Goal: Task Accomplishment & Management: Use online tool/utility

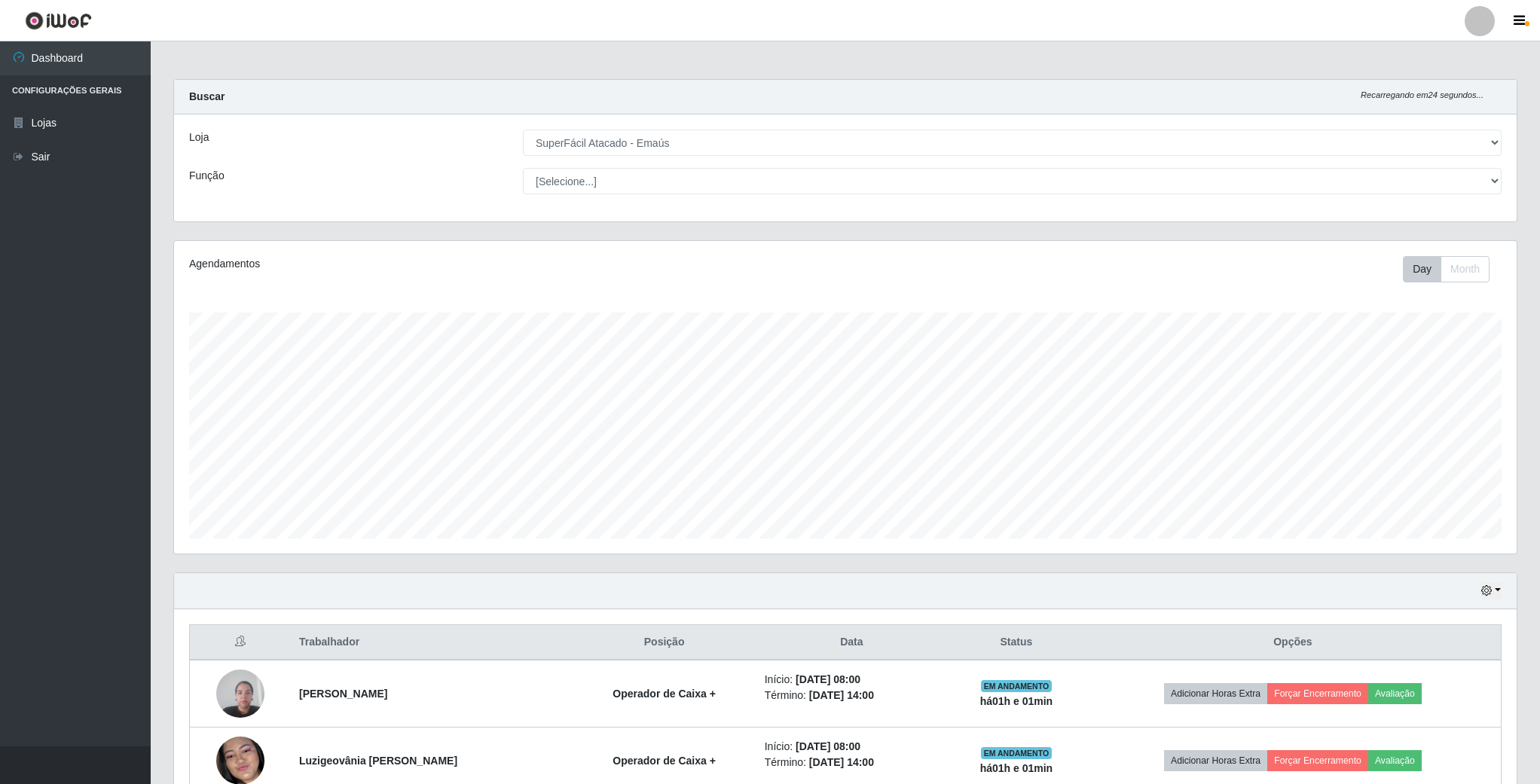
select select "407"
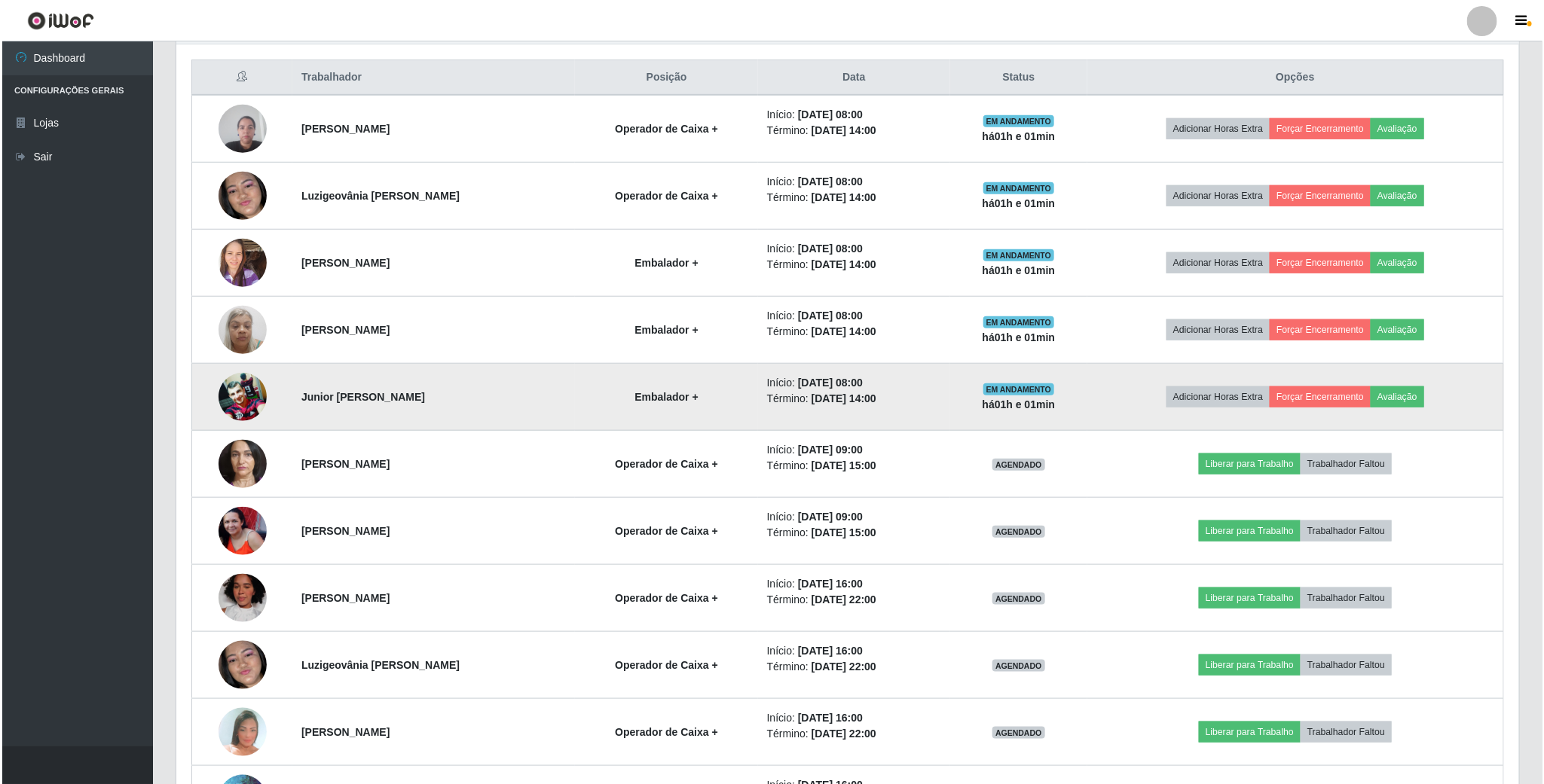
scroll to position [314, 1341]
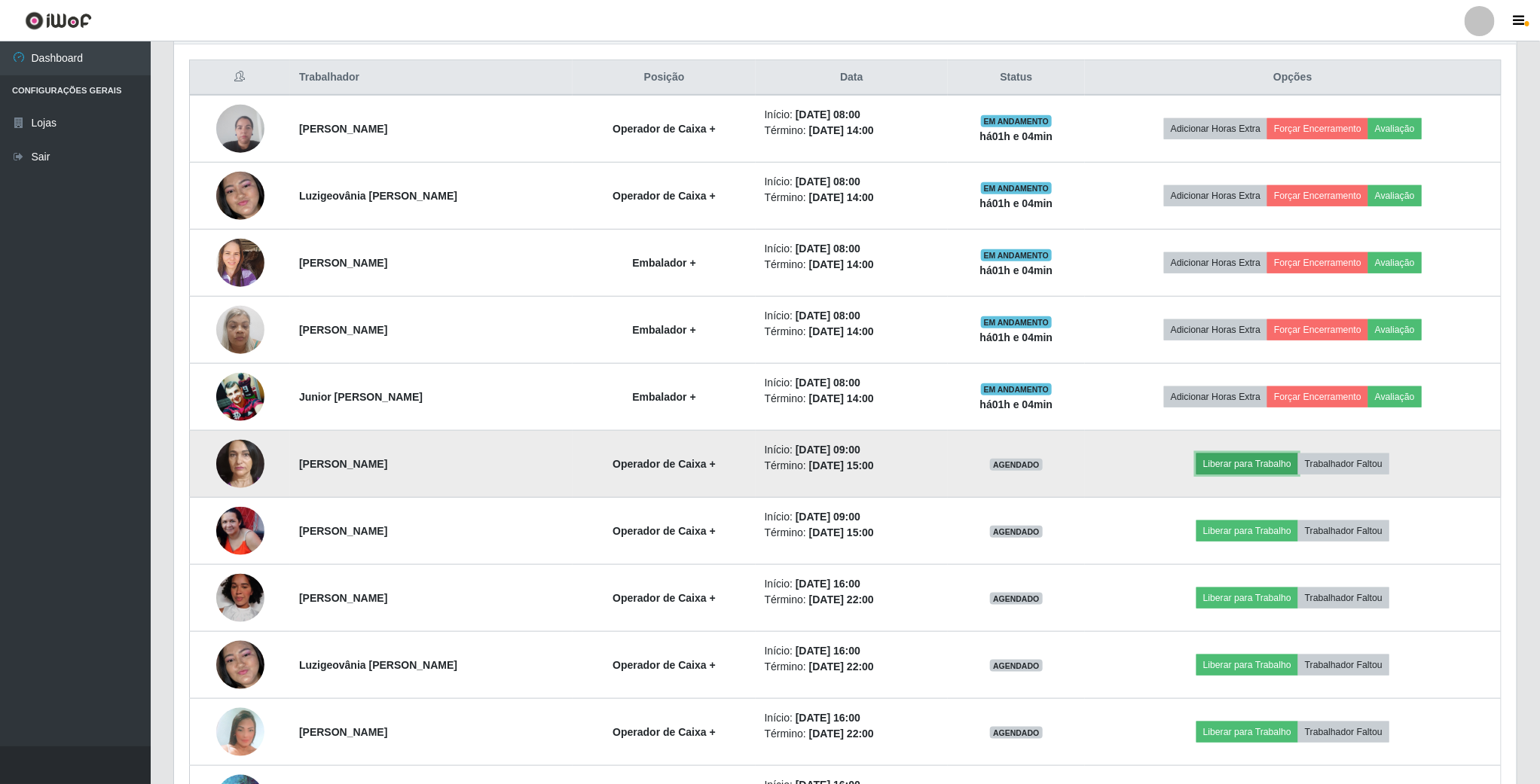
click at [1237, 471] on button "Liberar para Trabalho" at bounding box center [1247, 463] width 102 height 21
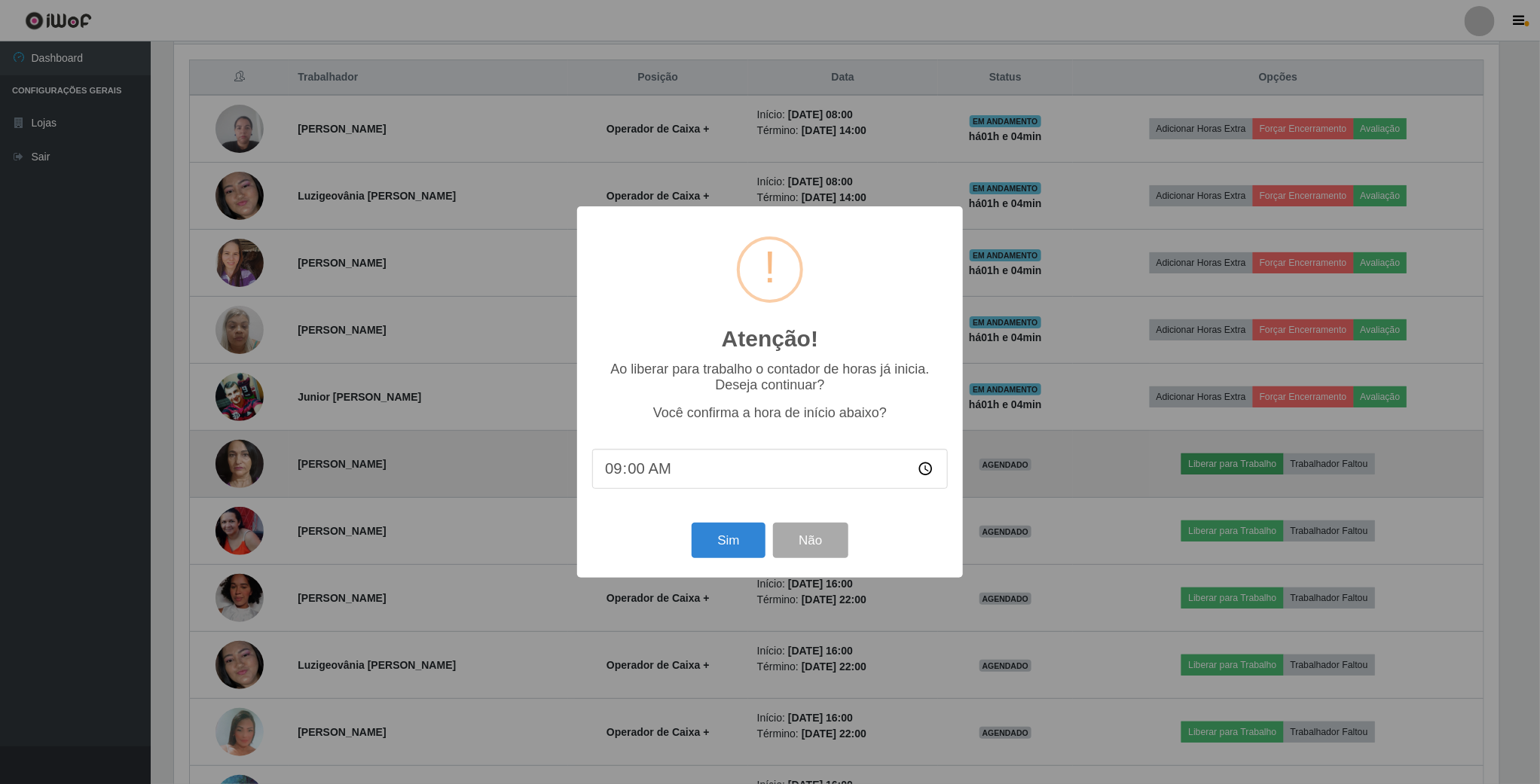
scroll to position [314, 1329]
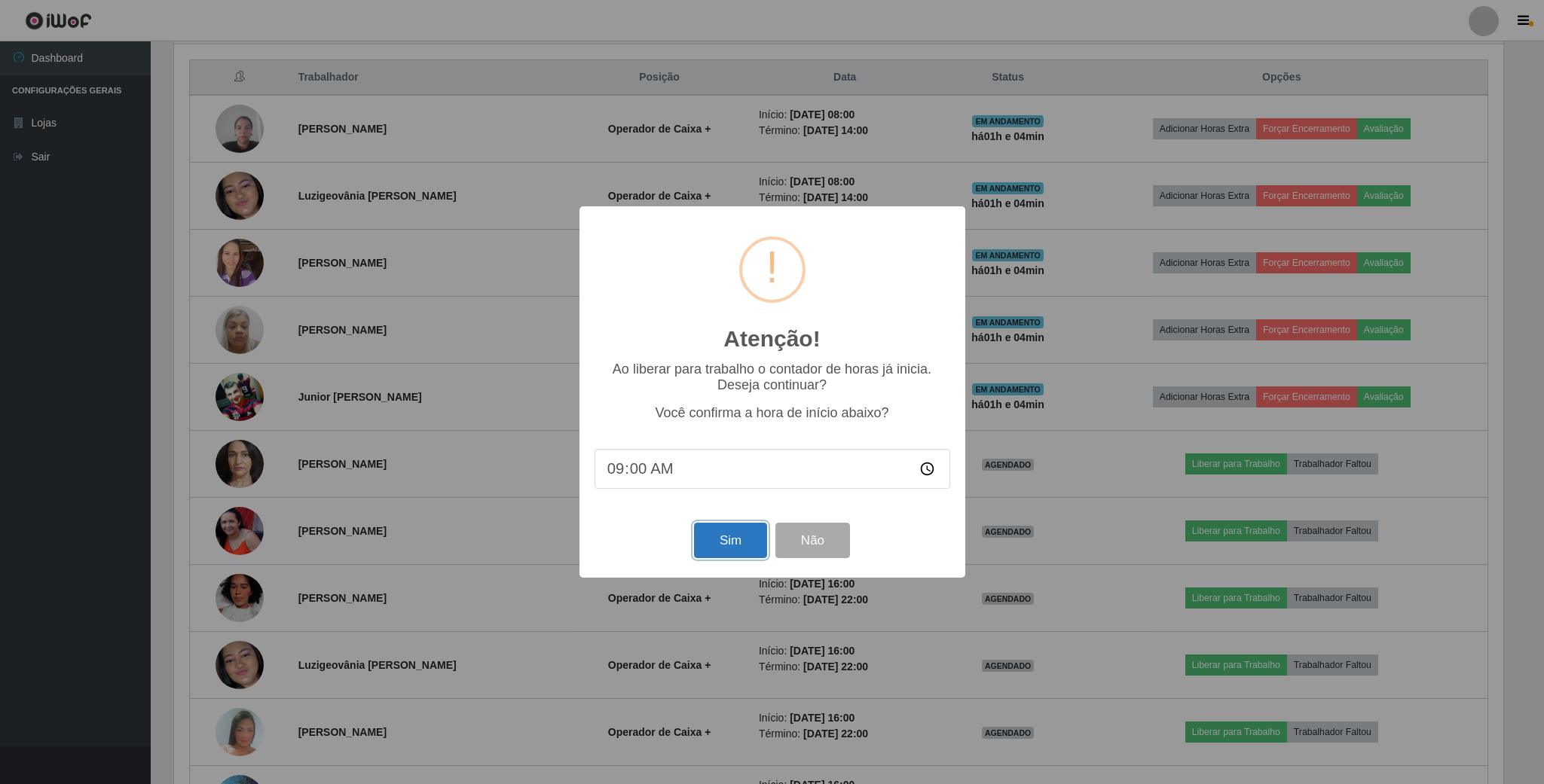
click at [740, 540] on button "Sim" at bounding box center [731, 541] width 73 height 36
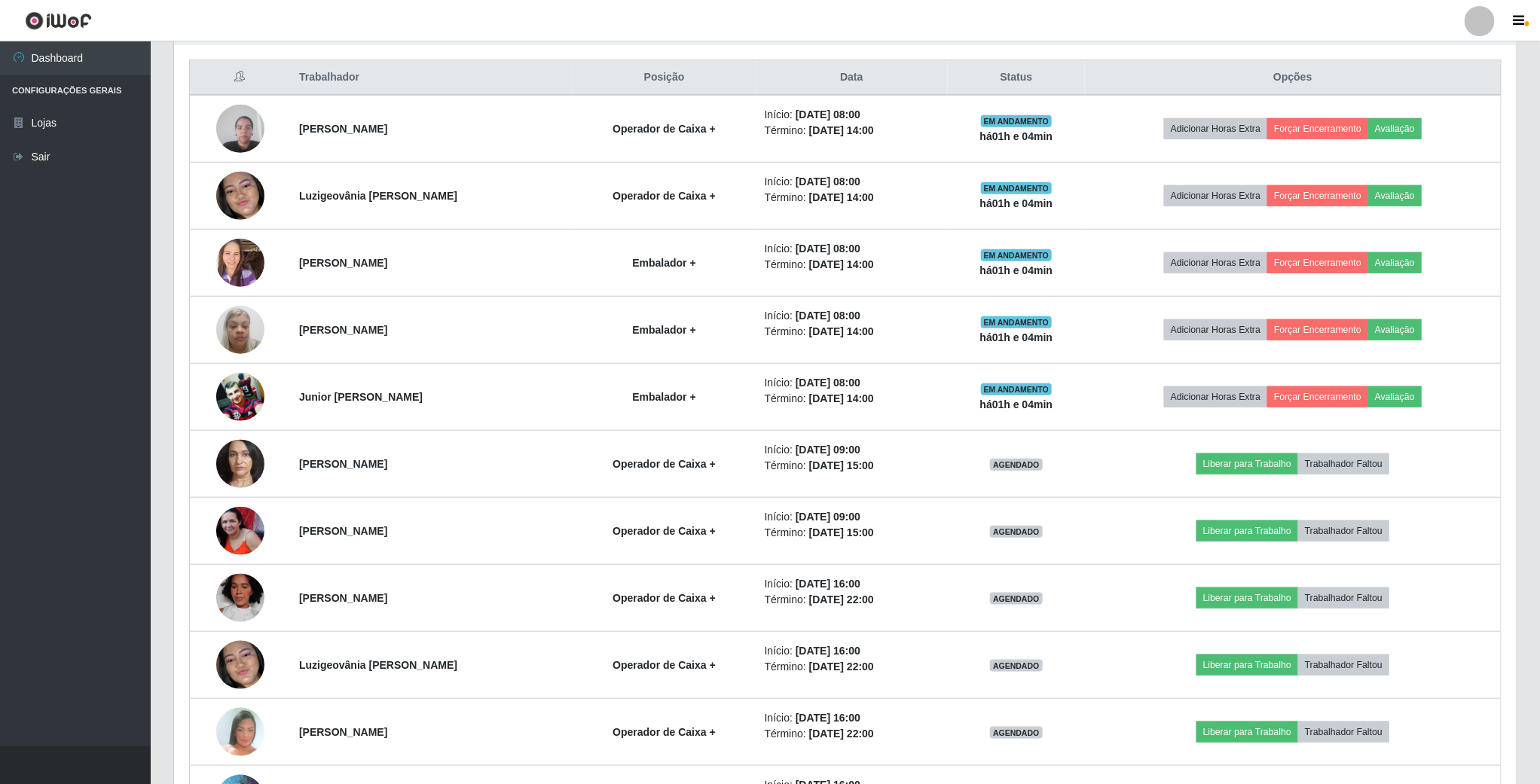
scroll to position [314, 1345]
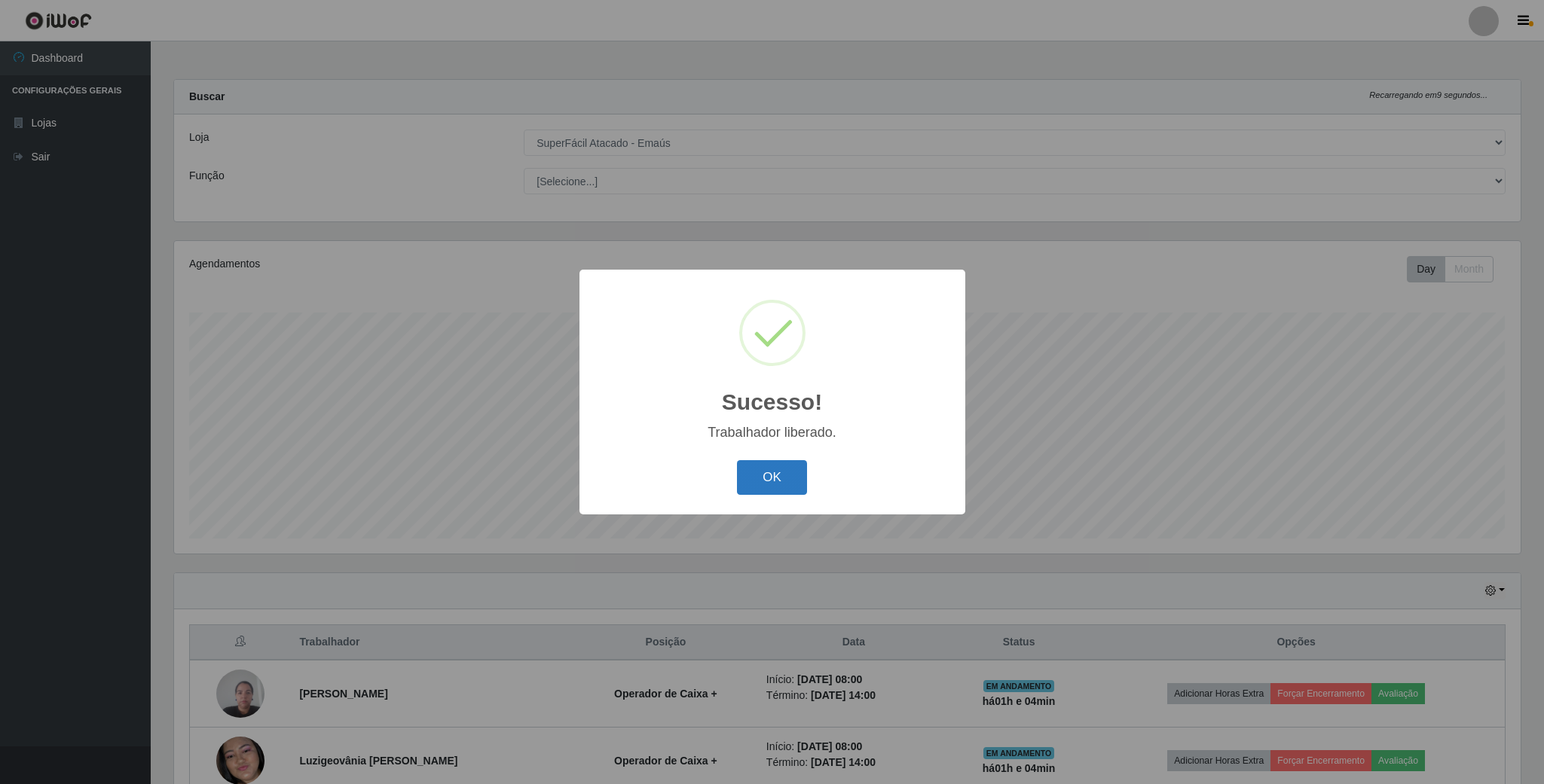
click at [784, 473] on button "OK" at bounding box center [772, 478] width 70 height 36
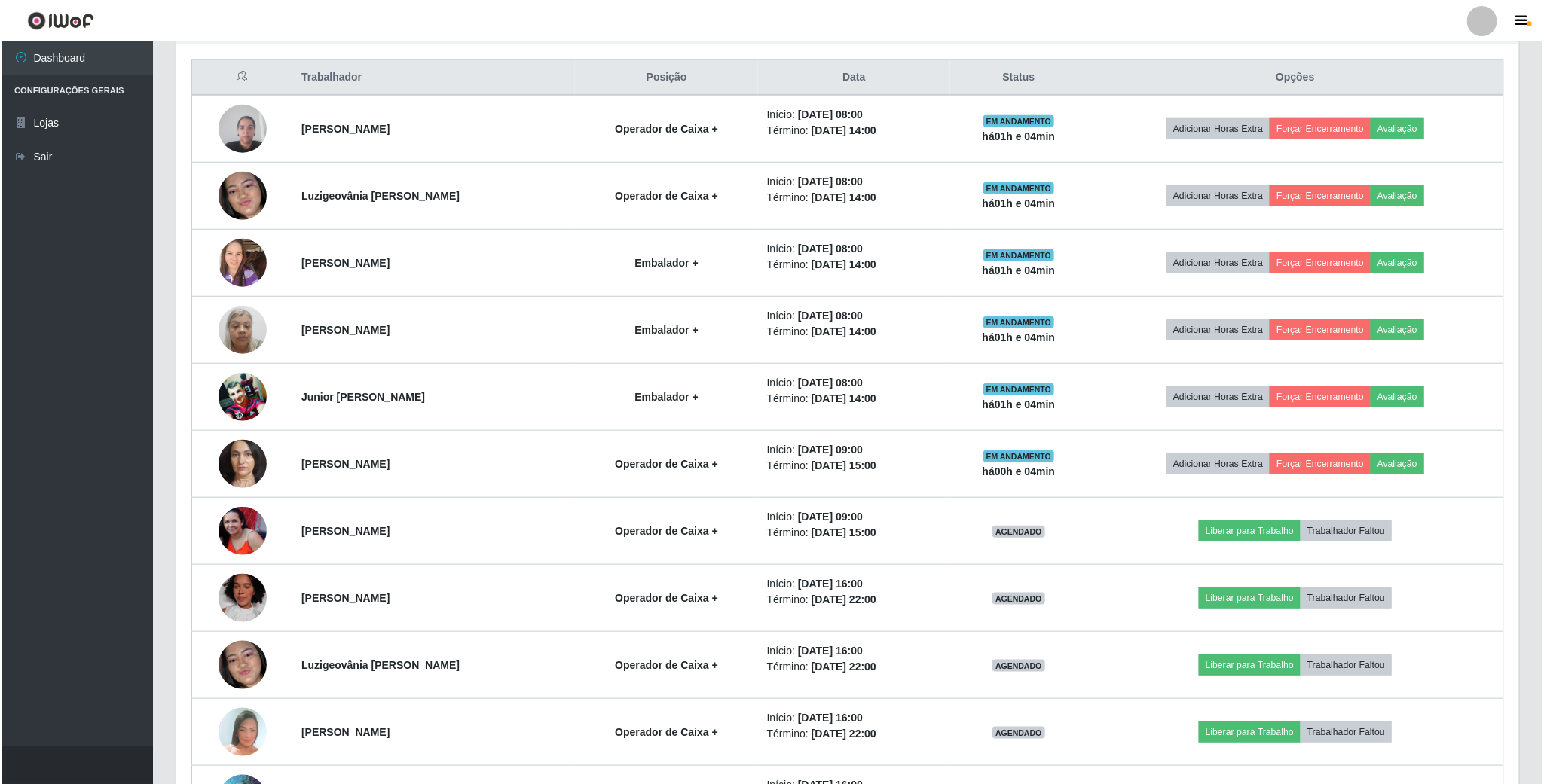
scroll to position [678, 0]
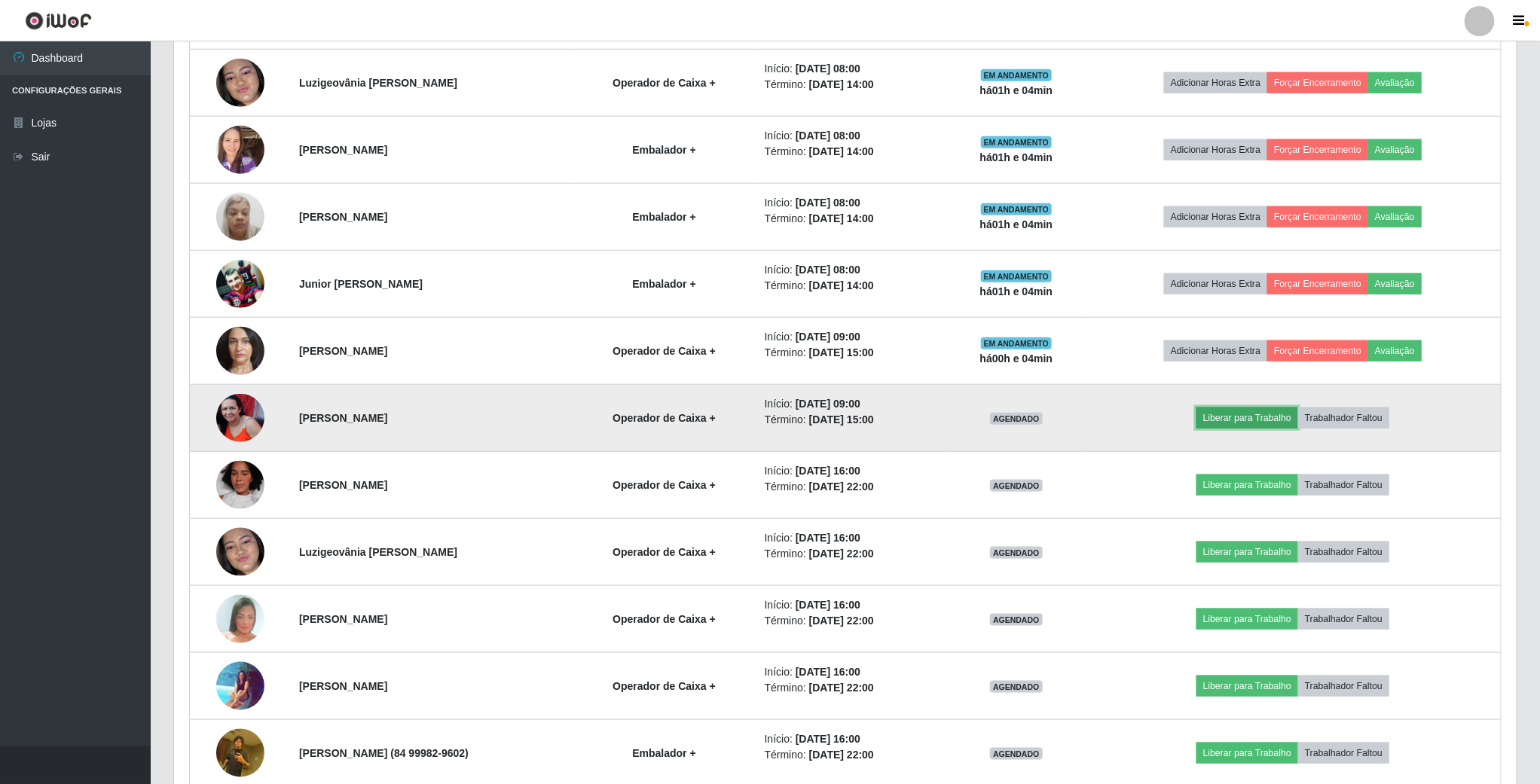
click at [1230, 426] on button "Liberar para Trabalho" at bounding box center [1247, 417] width 102 height 21
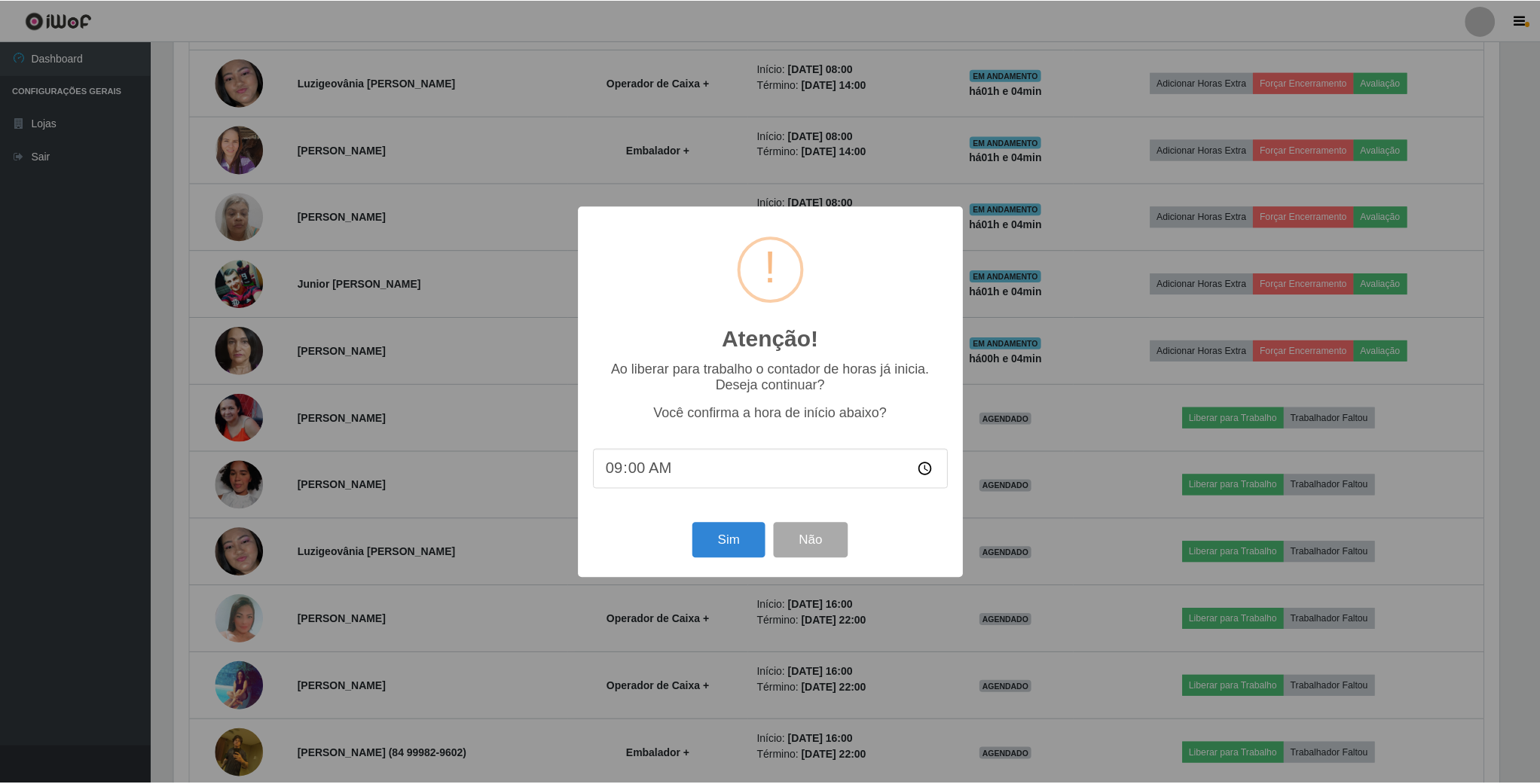
scroll to position [314, 1329]
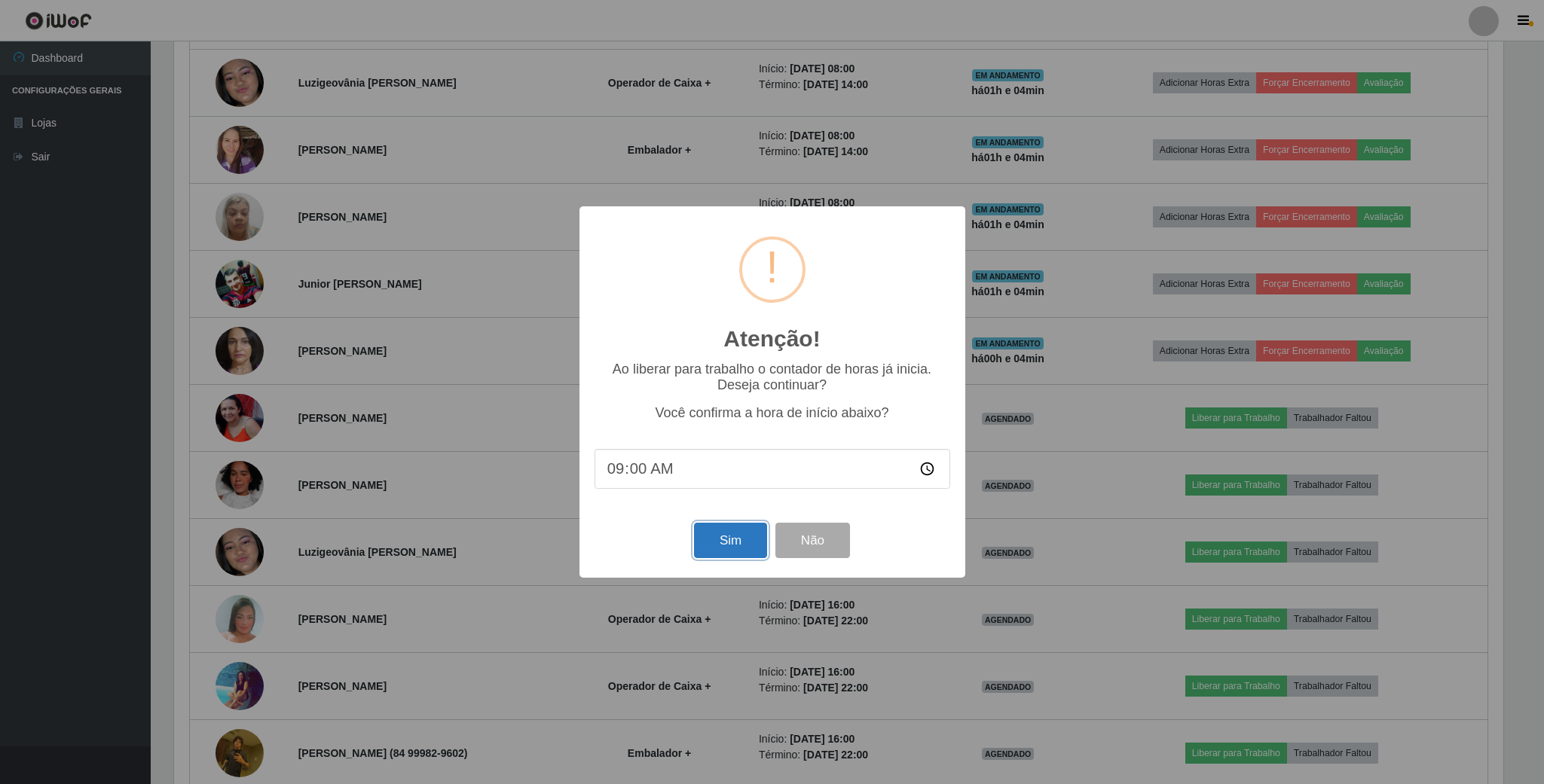
click at [742, 533] on button "Sim" at bounding box center [731, 541] width 73 height 36
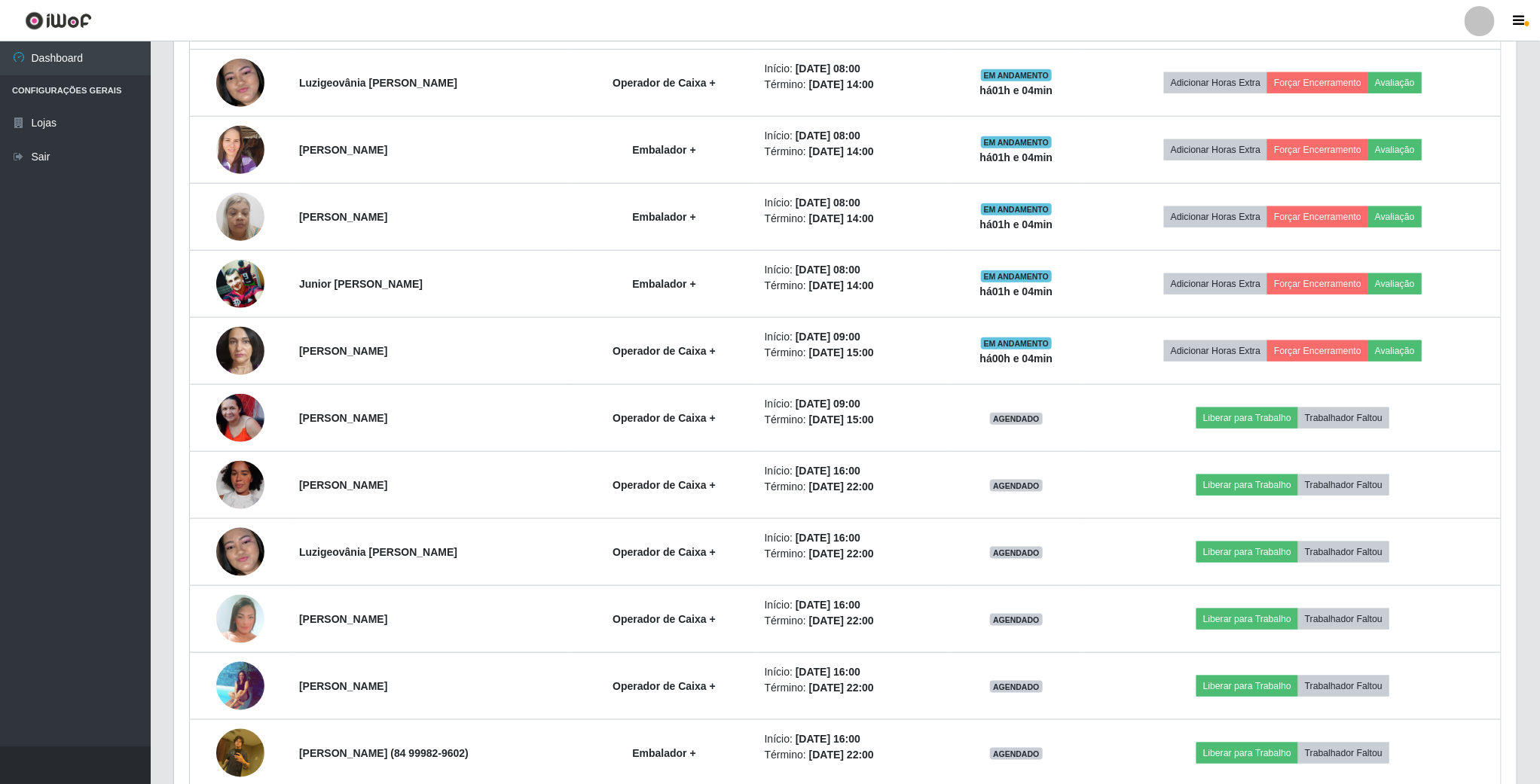
scroll to position [314, 1345]
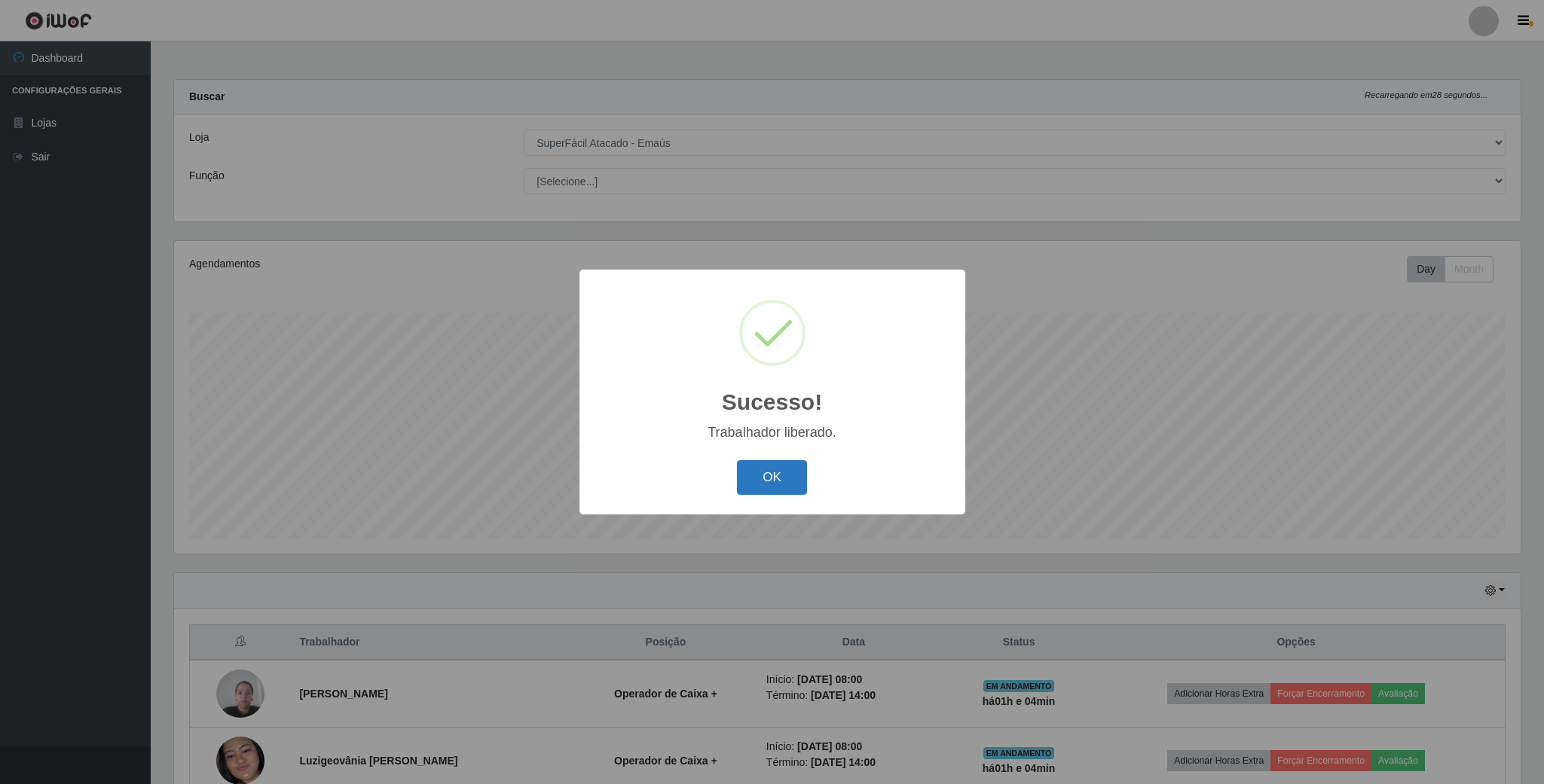
click at [747, 476] on button "OK" at bounding box center [772, 478] width 70 height 36
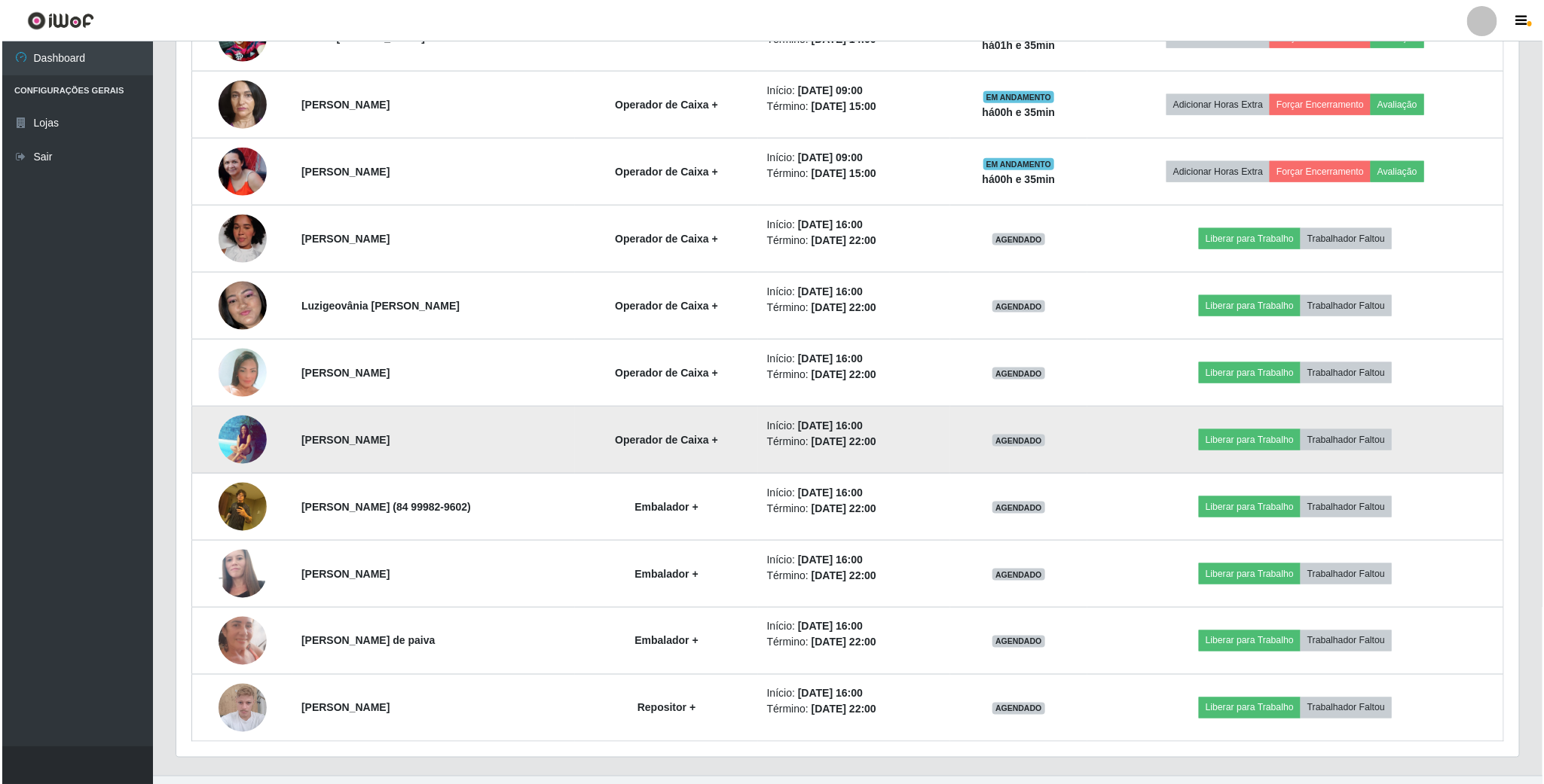
scroll to position [963, 0]
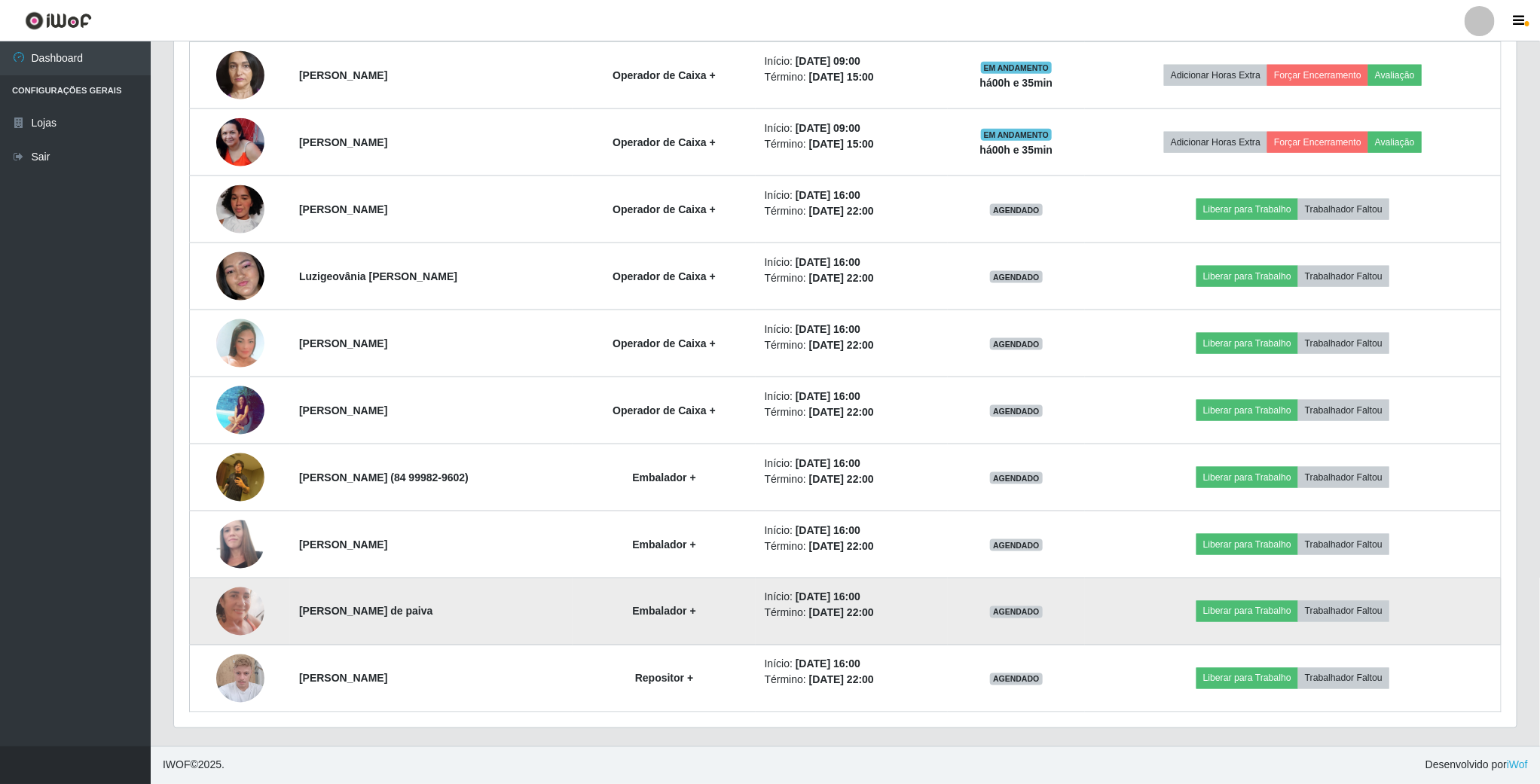
click at [249, 603] on img at bounding box center [240, 611] width 48 height 105
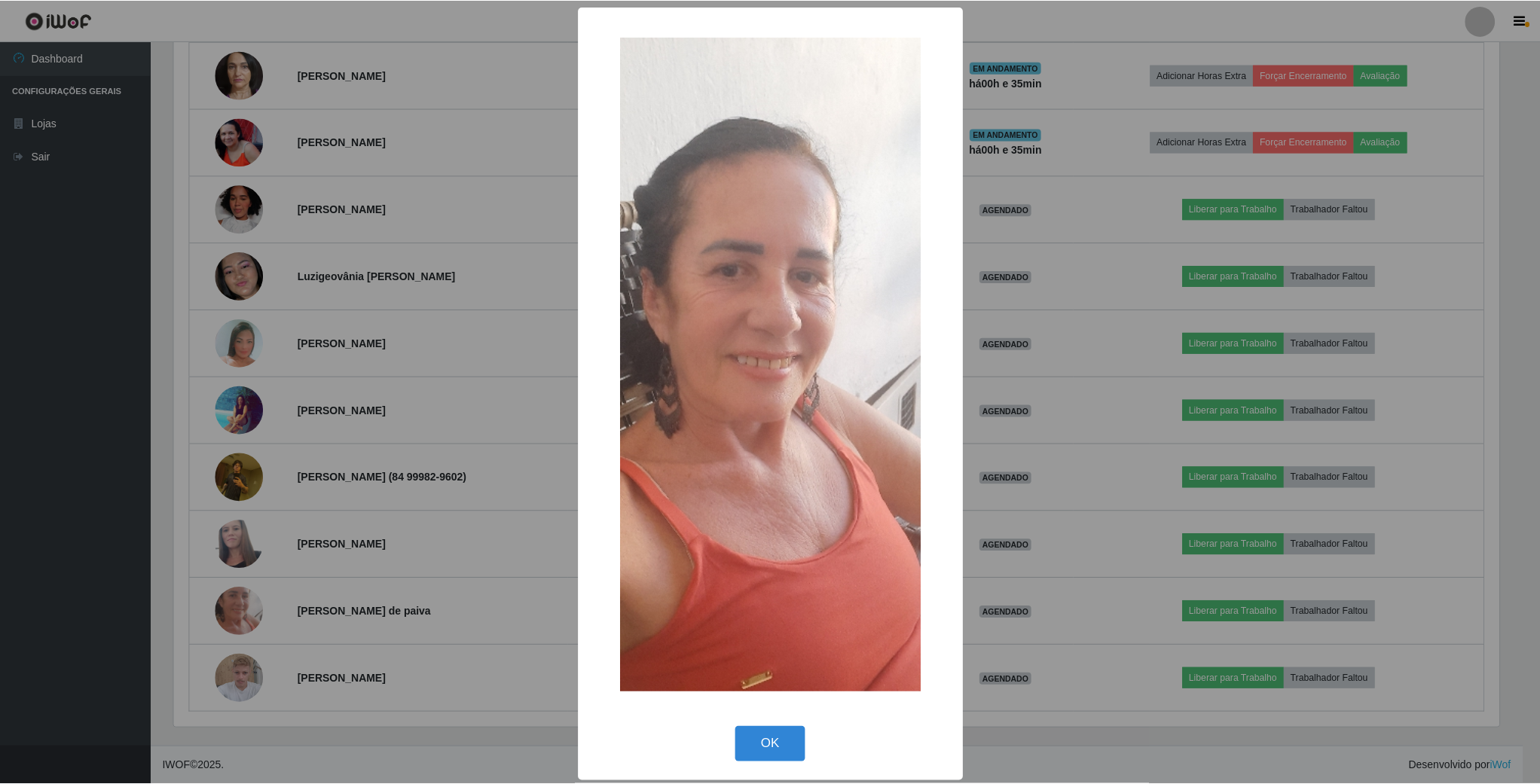
scroll to position [314, 1329]
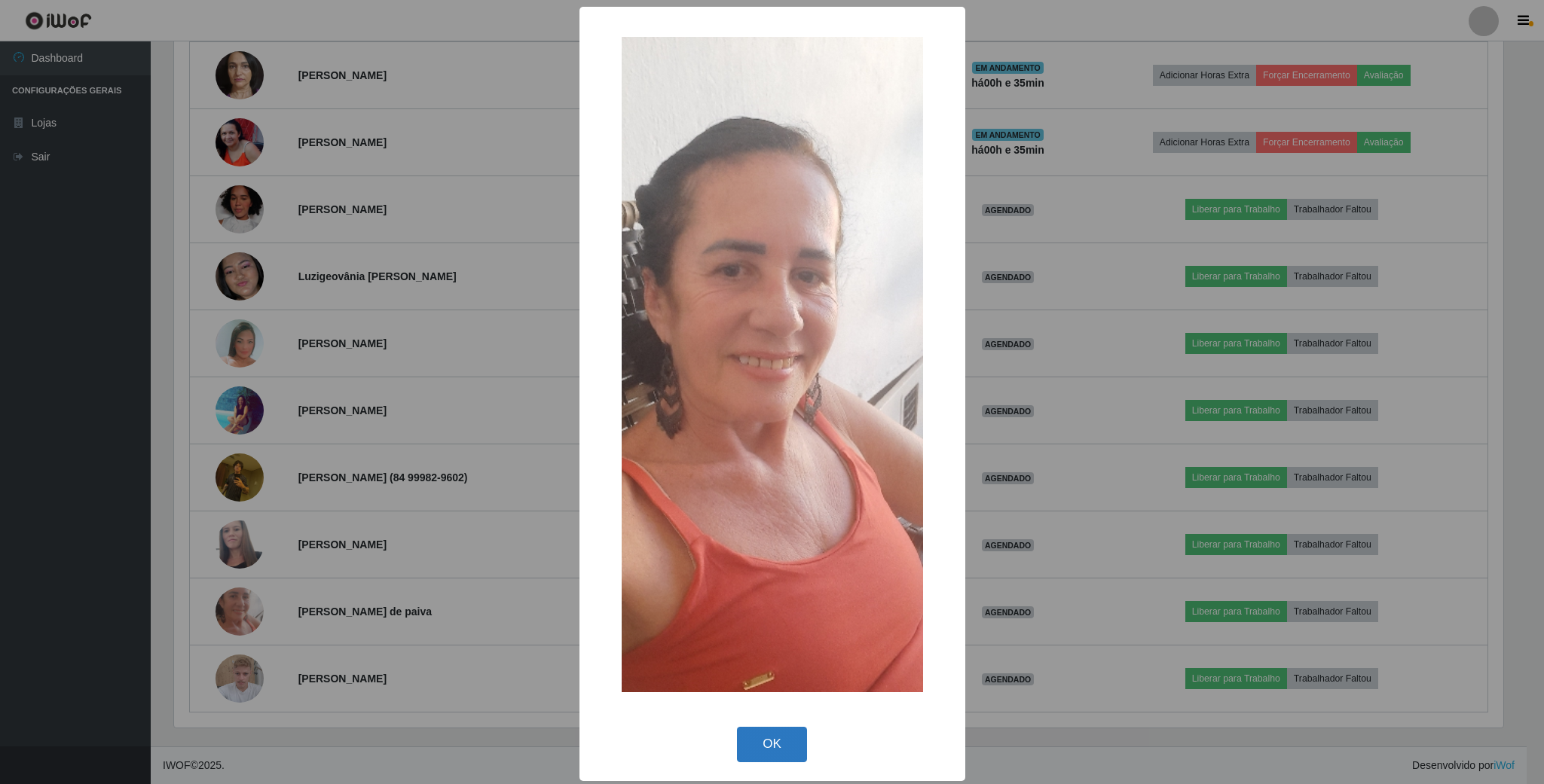
click at [780, 735] on button "OK" at bounding box center [772, 744] width 70 height 36
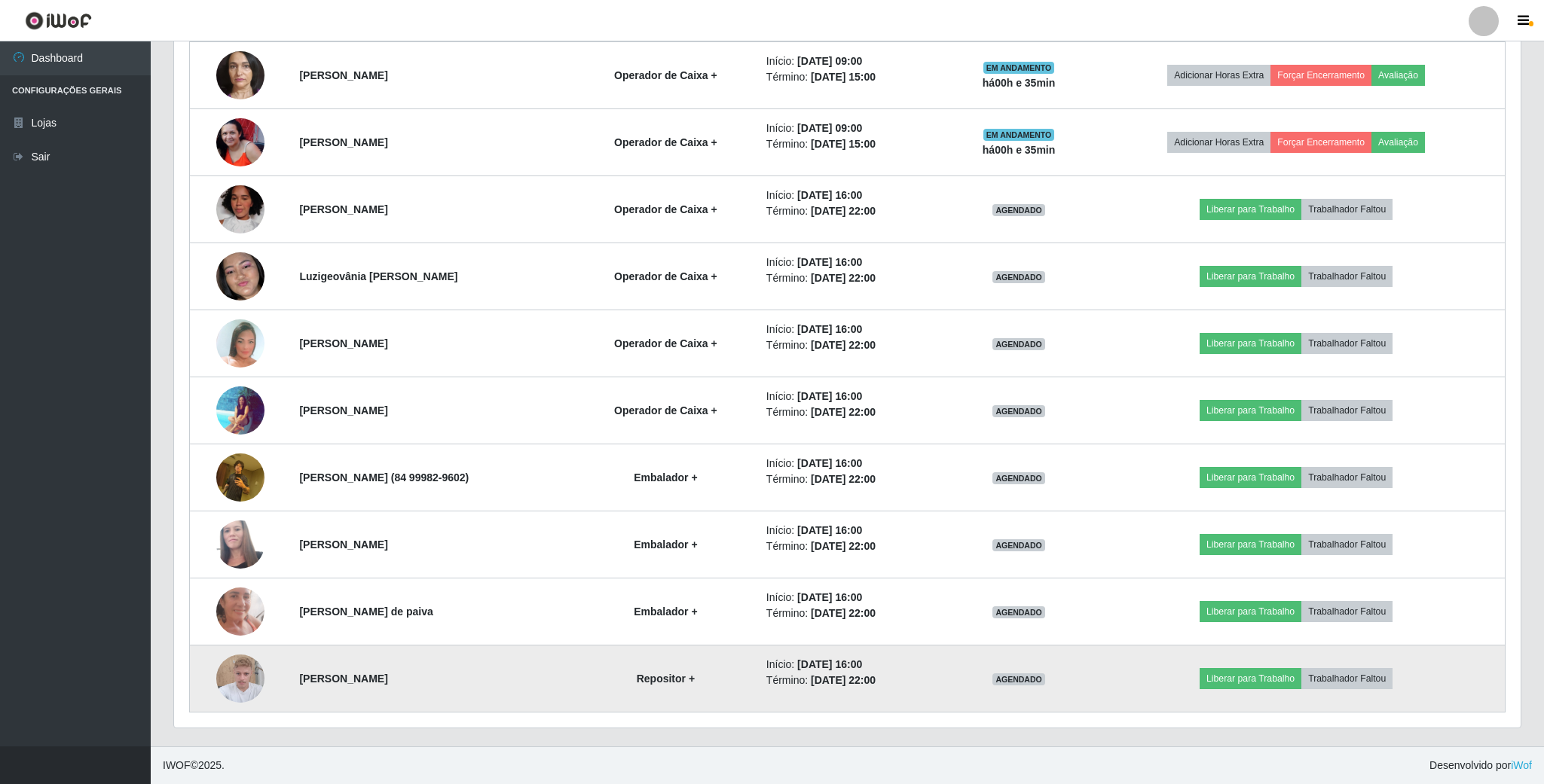
scroll to position [314, 1341]
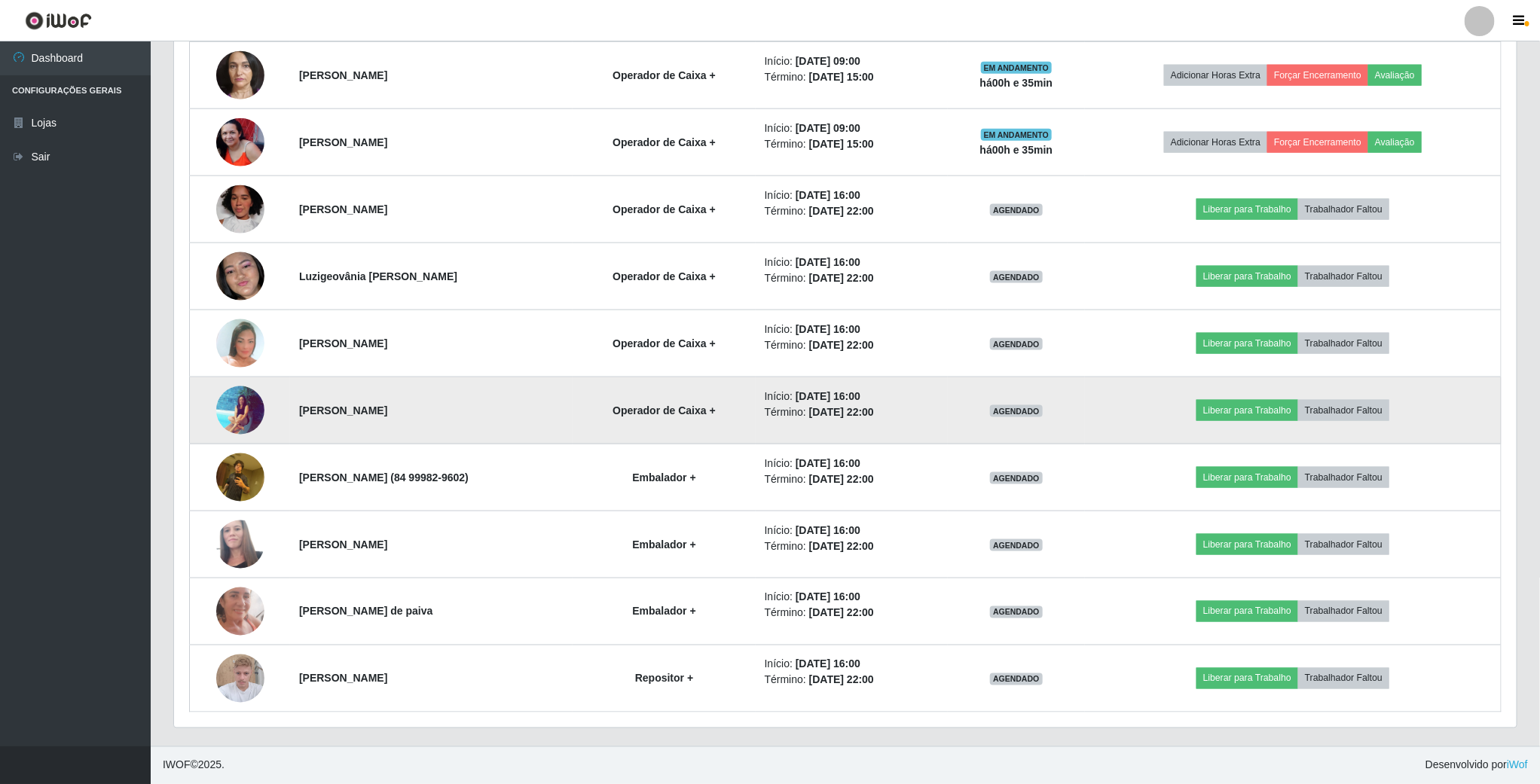
click at [245, 414] on img at bounding box center [240, 409] width 48 height 49
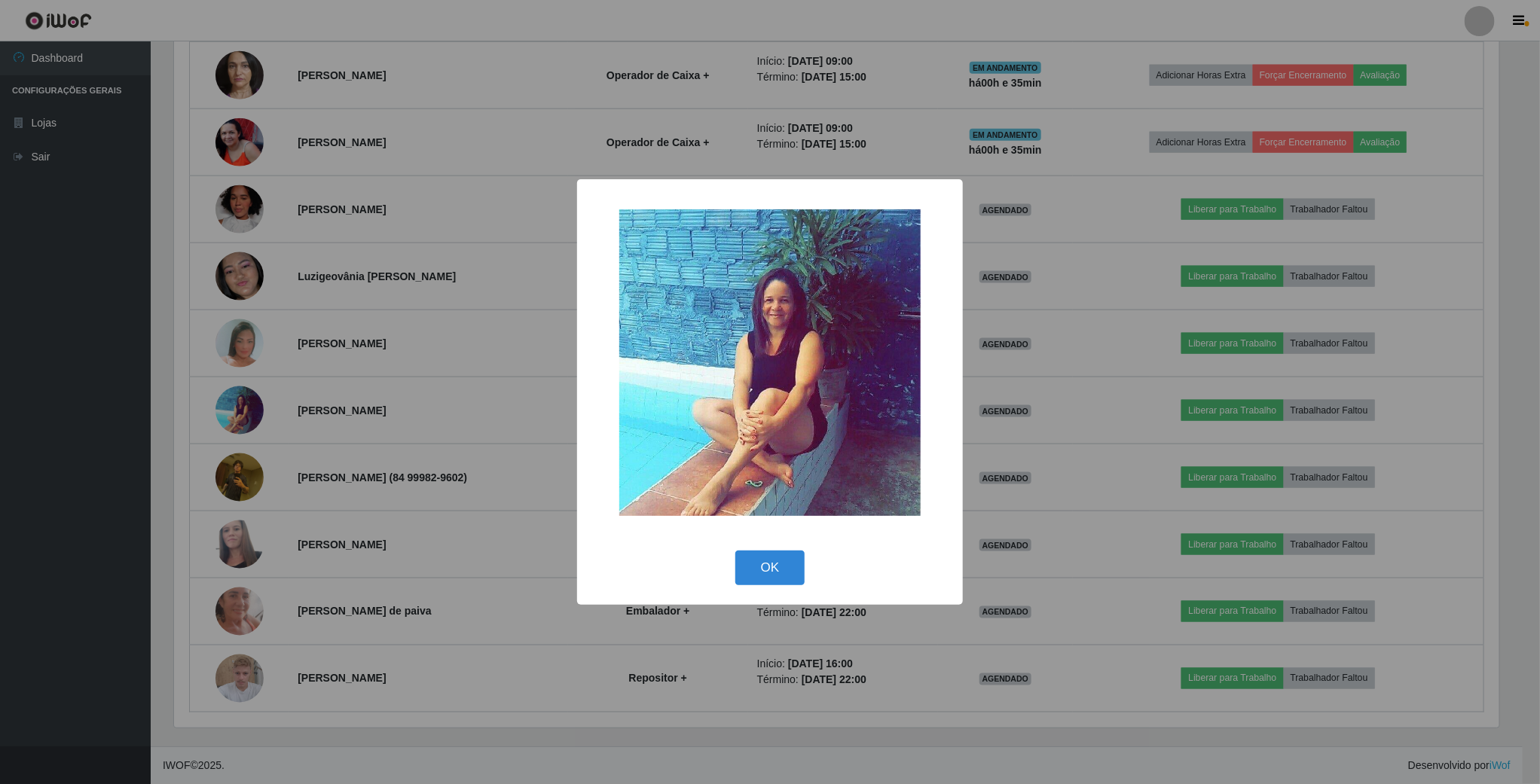
scroll to position [314, 1329]
drag, startPoint x: 776, startPoint y: 574, endPoint x: 763, endPoint y: 573, distance: 13.0
click at [775, 574] on button "OK" at bounding box center [772, 569] width 70 height 36
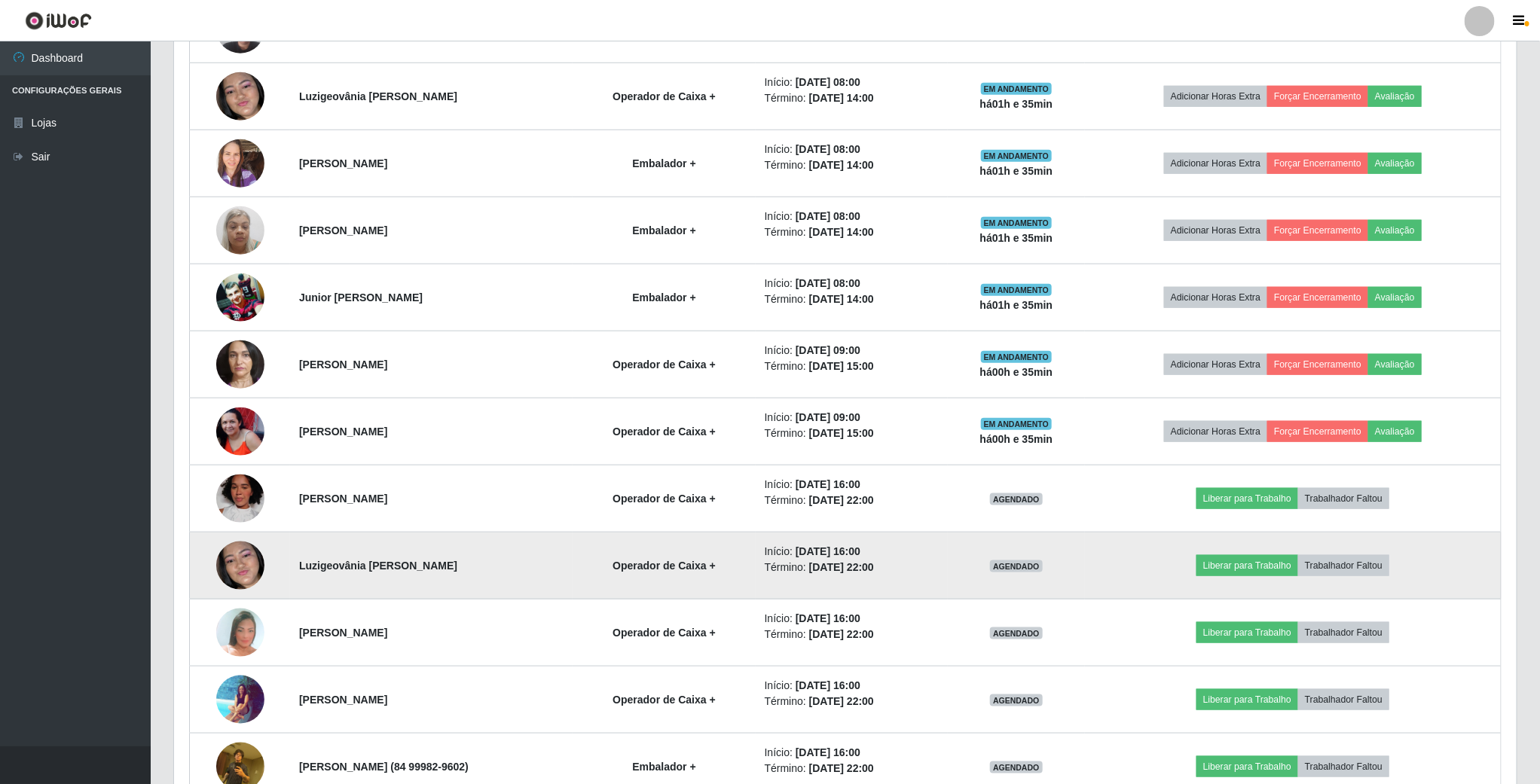
scroll to position [625, 0]
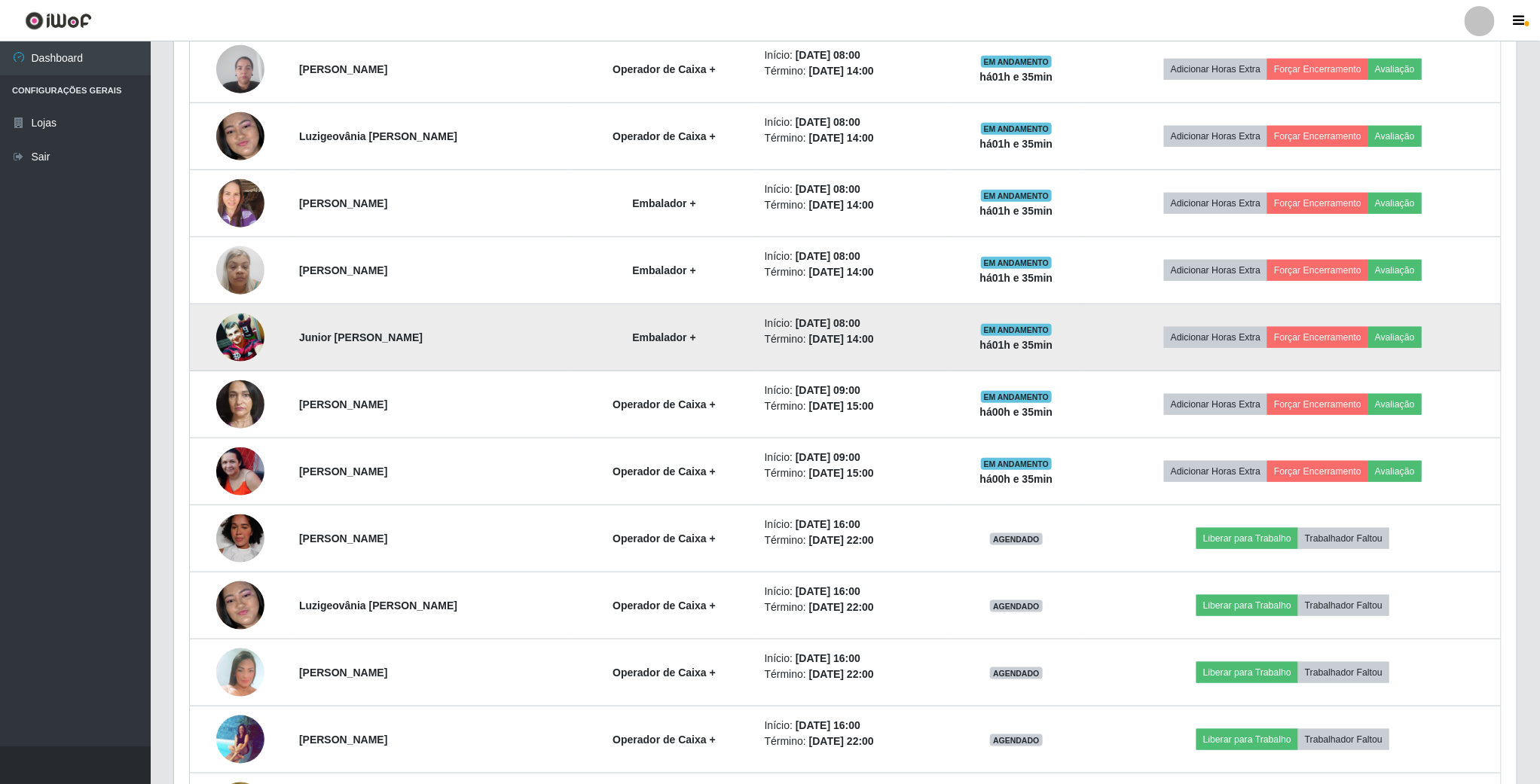
click at [240, 334] on img at bounding box center [240, 336] width 48 height 47
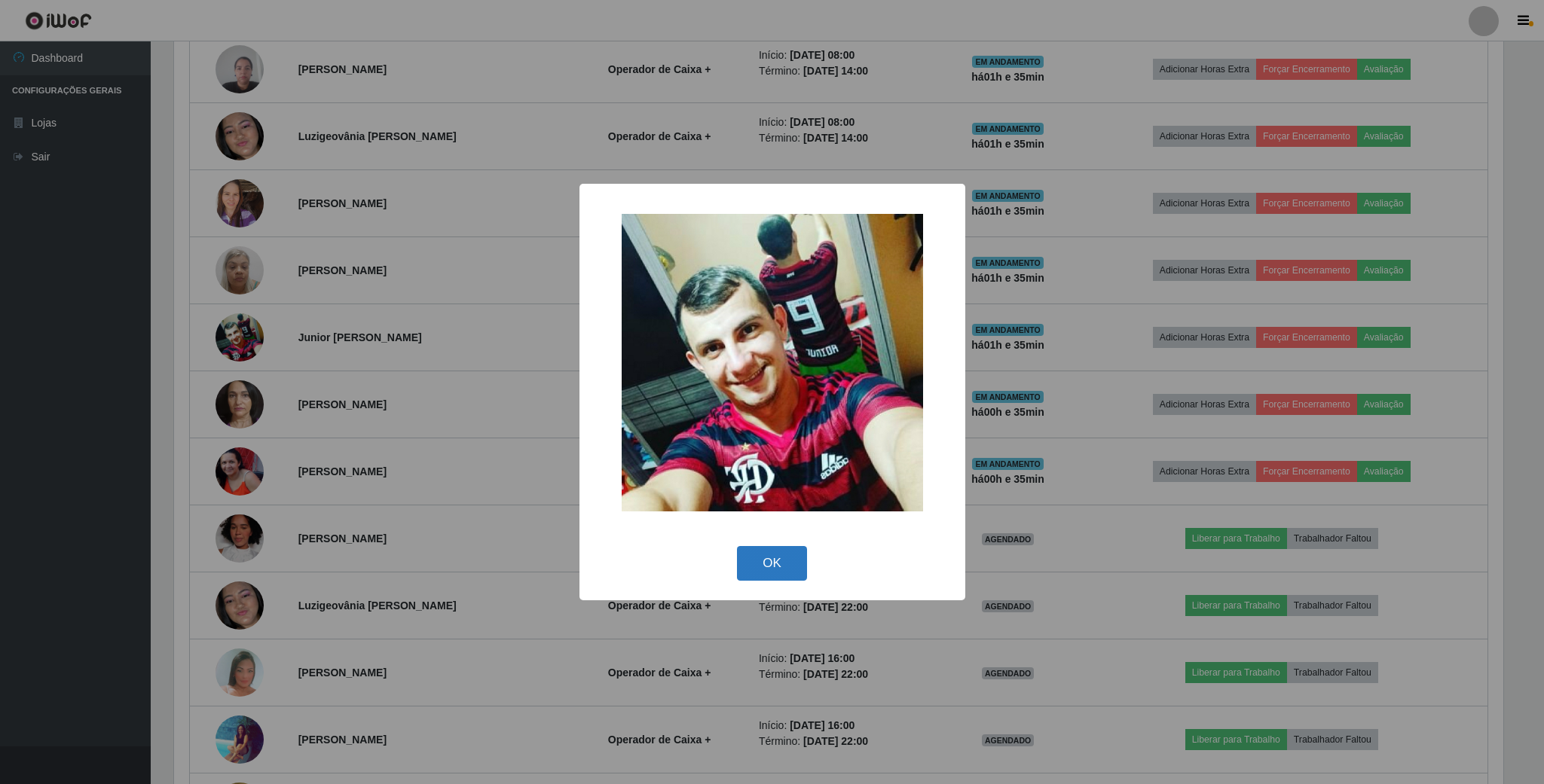
click at [774, 550] on button "OK" at bounding box center [772, 564] width 70 height 36
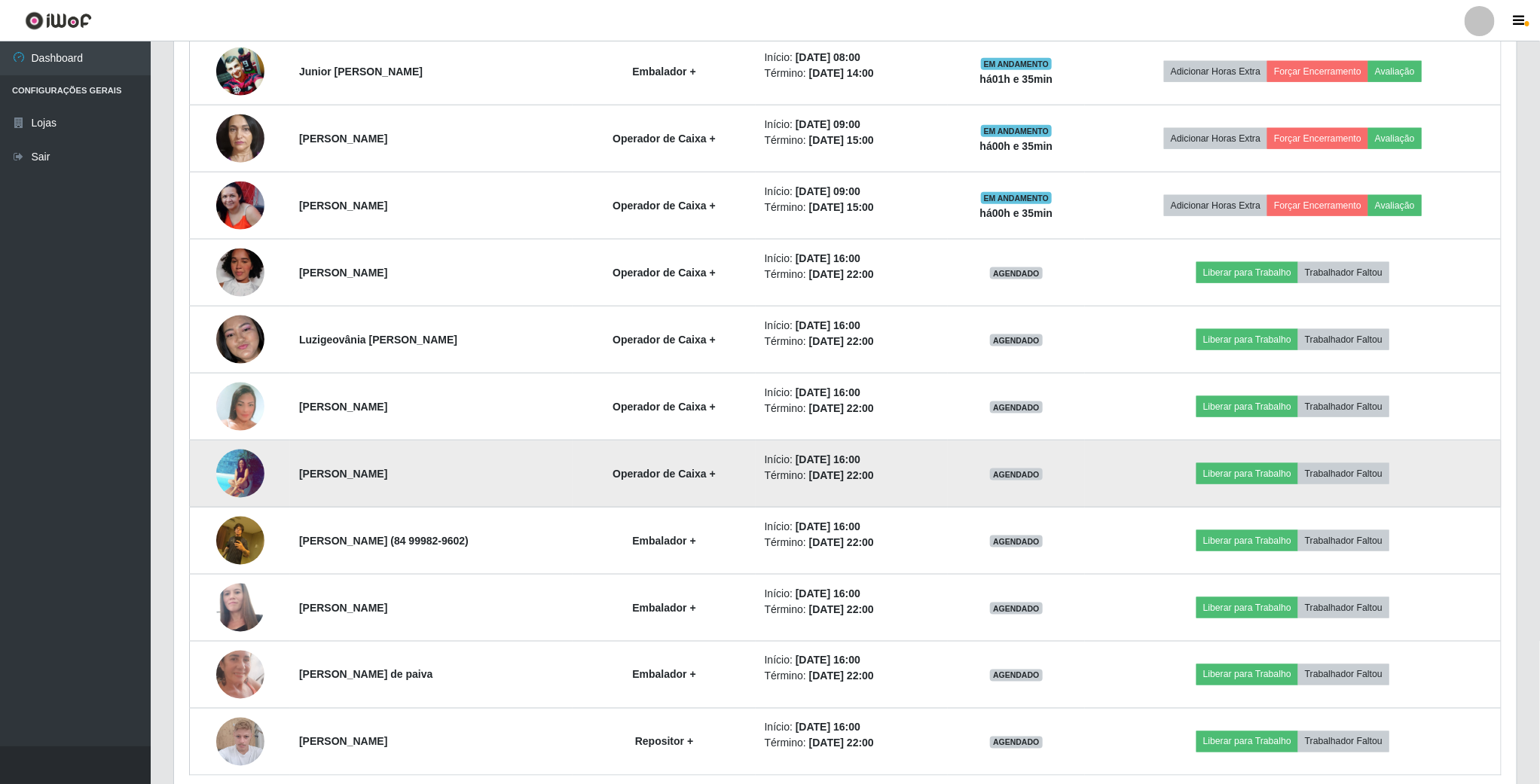
scroll to position [850, 0]
